Goal: Task Accomplishment & Management: Manage account settings

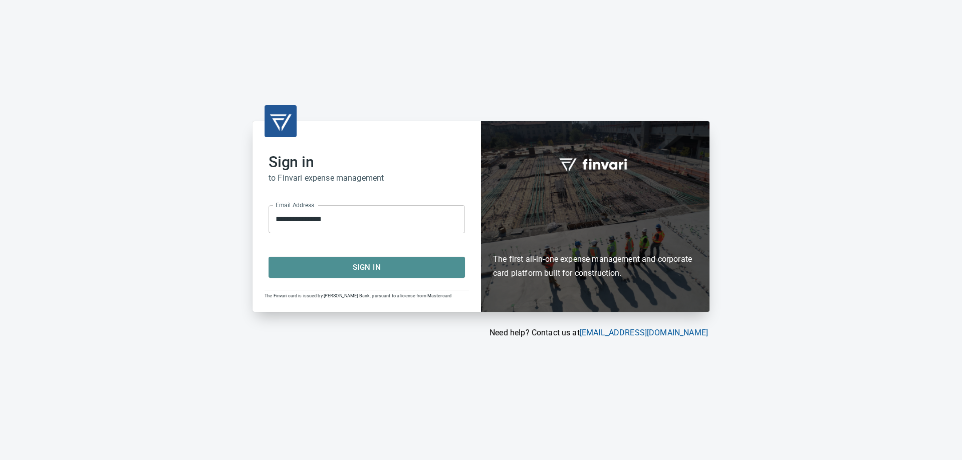
click at [352, 267] on span "Sign In" at bounding box center [367, 267] width 174 height 13
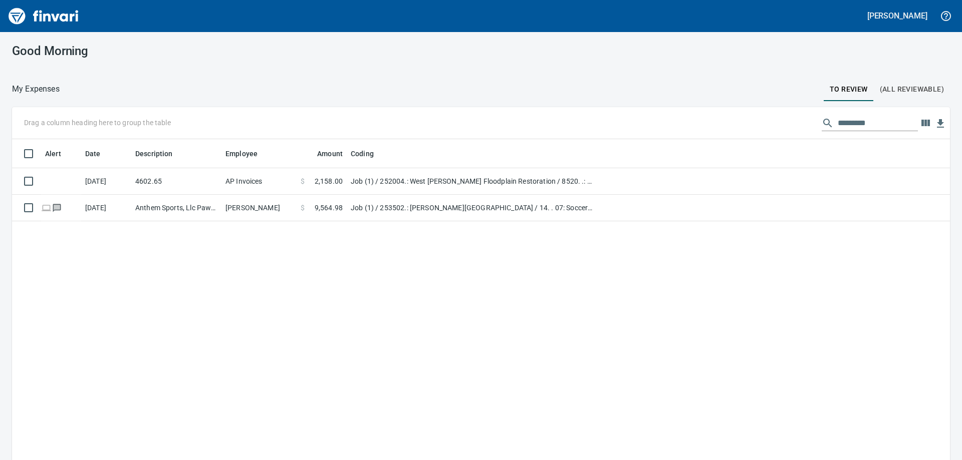
scroll to position [1, 1]
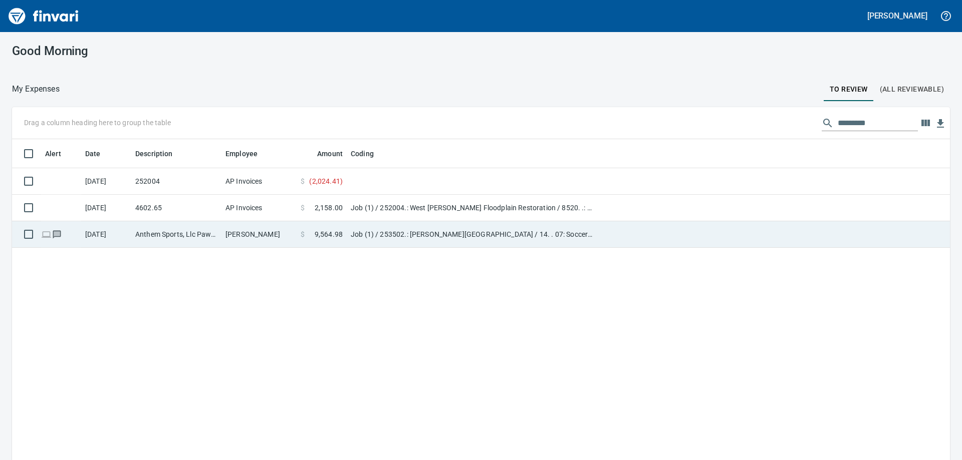
click at [129, 237] on td "[DATE]" at bounding box center [106, 234] width 50 height 27
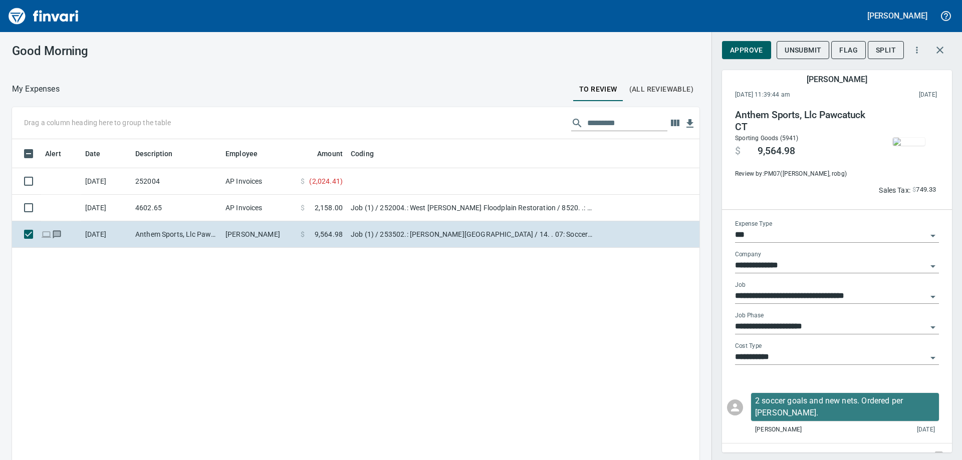
scroll to position [15, 0]
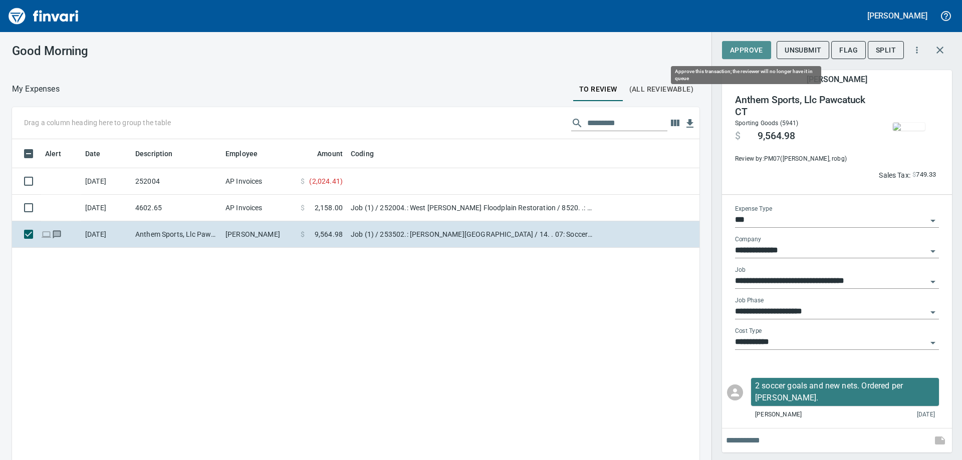
click at [740, 47] on span "Approve" at bounding box center [746, 50] width 33 height 13
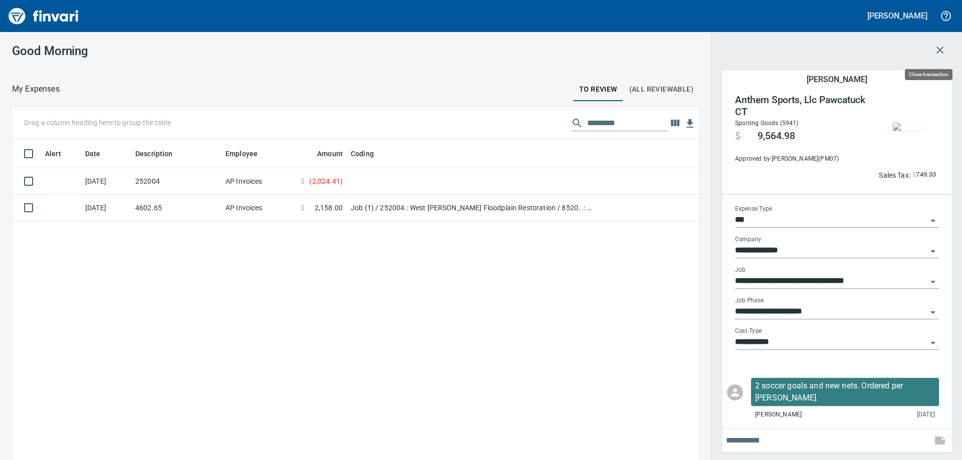
scroll to position [343, 672]
click at [942, 50] on icon "button" at bounding box center [940, 50] width 12 height 12
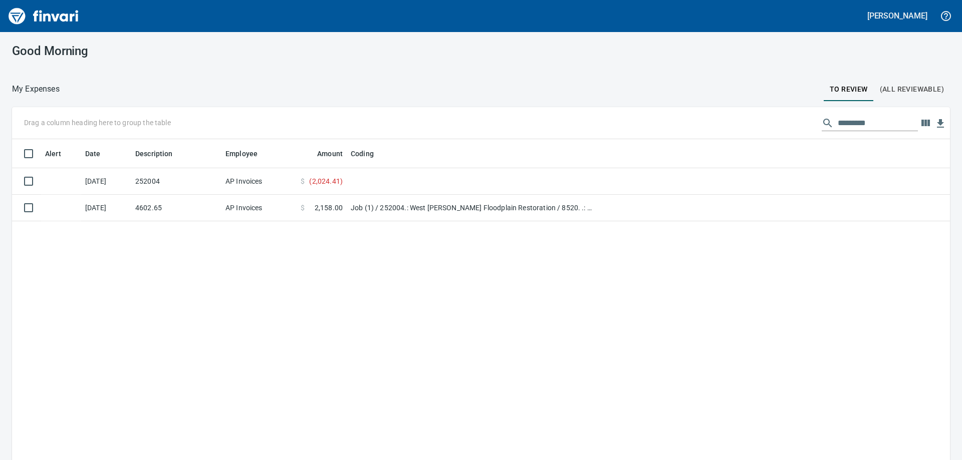
scroll to position [343, 923]
click at [166, 295] on div "Alert Date Description Employee Amount Coding [DATE] 252004 AP Invoices $ ( 2,0…" at bounding box center [481, 314] width 938 height 351
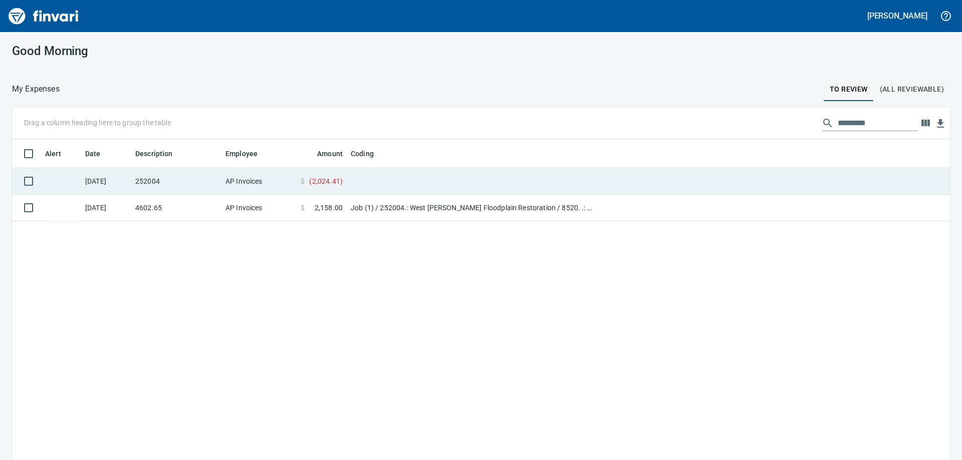
click at [114, 178] on td "[DATE]" at bounding box center [106, 181] width 50 height 27
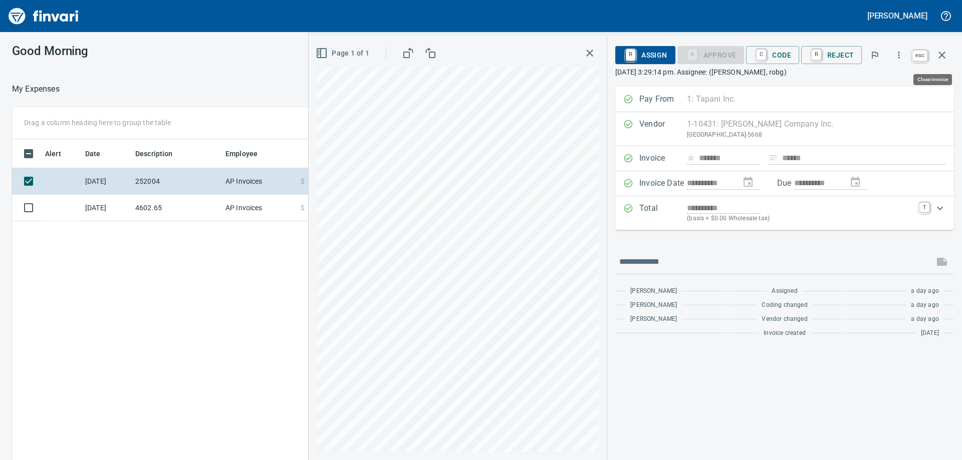
scroll to position [343, 672]
click at [943, 54] on icon "button" at bounding box center [942, 55] width 7 height 7
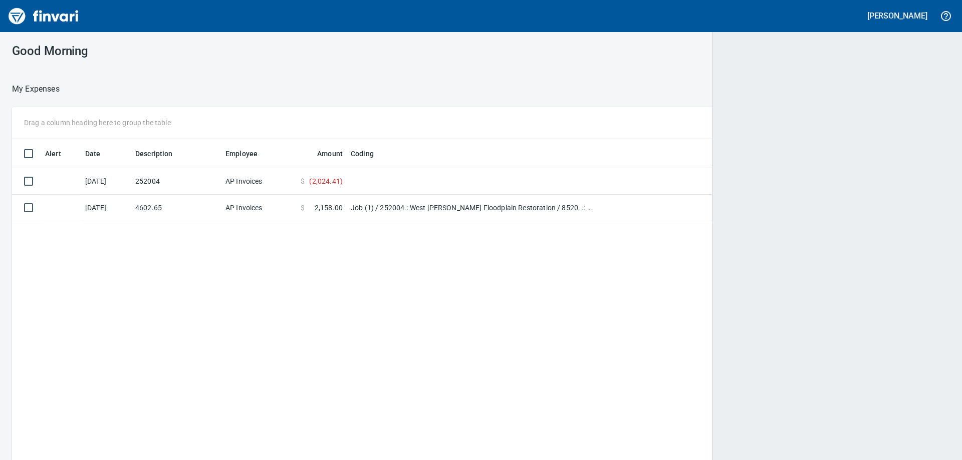
scroll to position [343, 923]
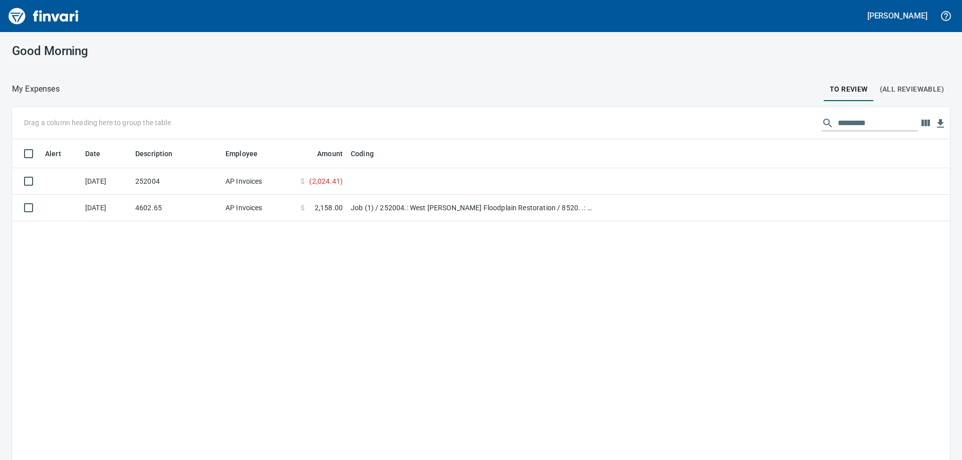
drag, startPoint x: 193, startPoint y: 86, endPoint x: 206, endPoint y: 120, distance: 36.9
click at [193, 85] on div at bounding box center [442, 89] width 764 height 24
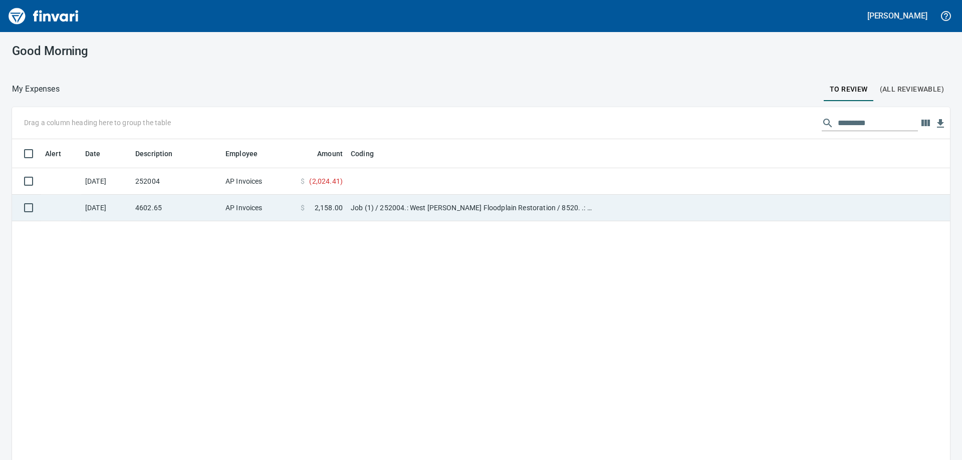
click at [176, 211] on td "4602.65" at bounding box center [176, 208] width 90 height 27
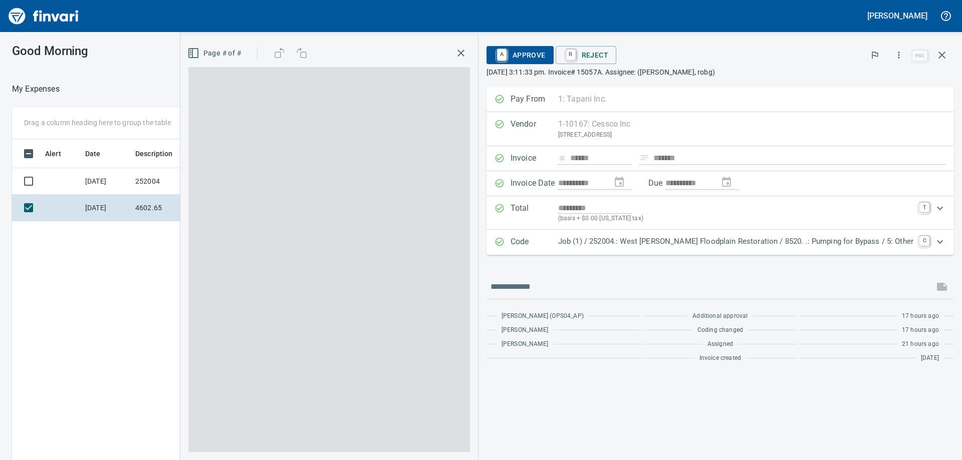
scroll to position [343, 672]
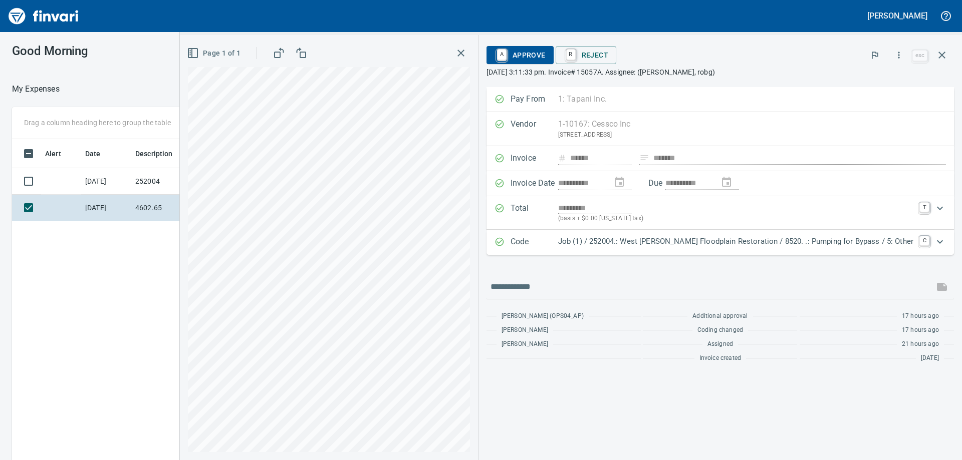
click at [944, 242] on icon "Expand" at bounding box center [940, 242] width 12 height 12
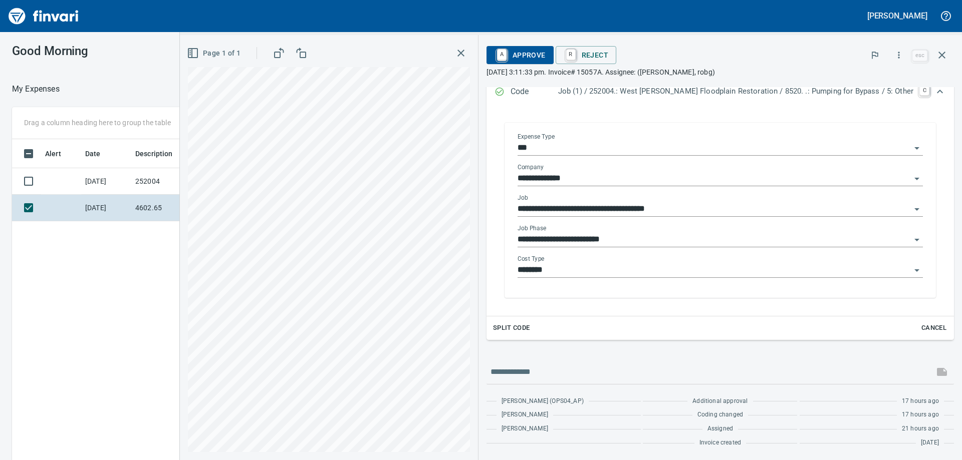
scroll to position [0, 0]
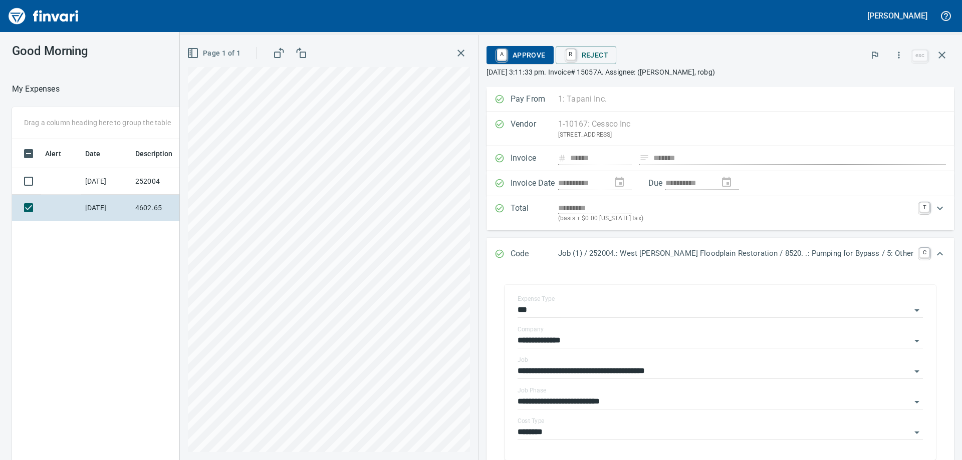
click at [546, 55] on span "A Approve" at bounding box center [520, 55] width 51 height 17
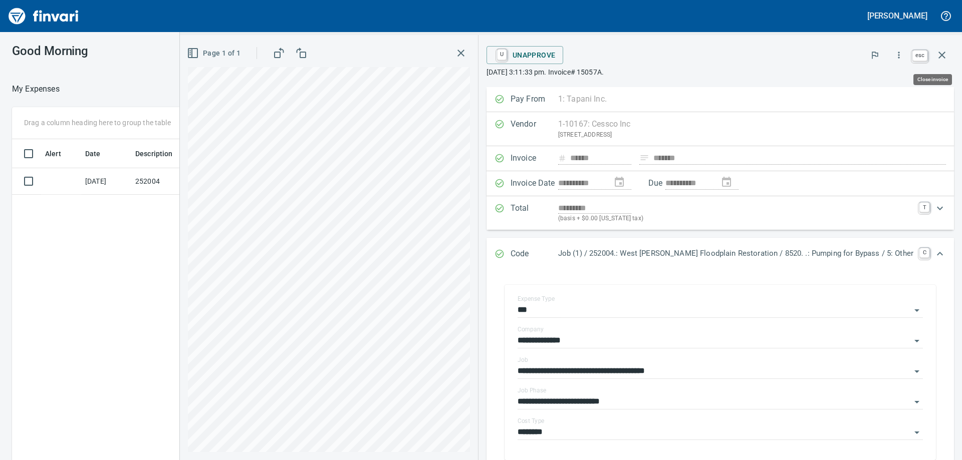
scroll to position [343, 672]
click at [942, 55] on icon "button" at bounding box center [942, 55] width 7 height 7
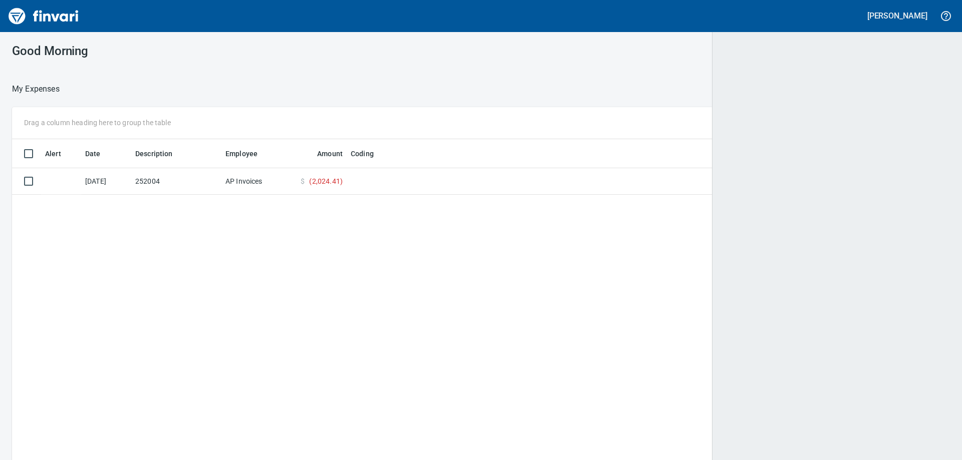
scroll to position [343, 923]
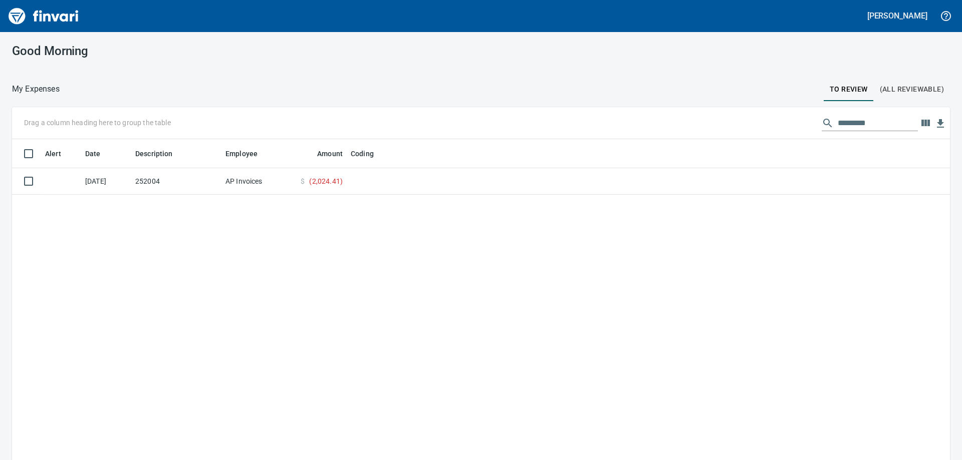
drag, startPoint x: 333, startPoint y: 74, endPoint x: 150, endPoint y: 58, distance: 183.6
click at [333, 74] on div "Good Morning My Expenses To Review (All Reviewable) Drag a column heading here …" at bounding box center [481, 246] width 962 height 428
